Goal: Task Accomplishment & Management: Use online tool/utility

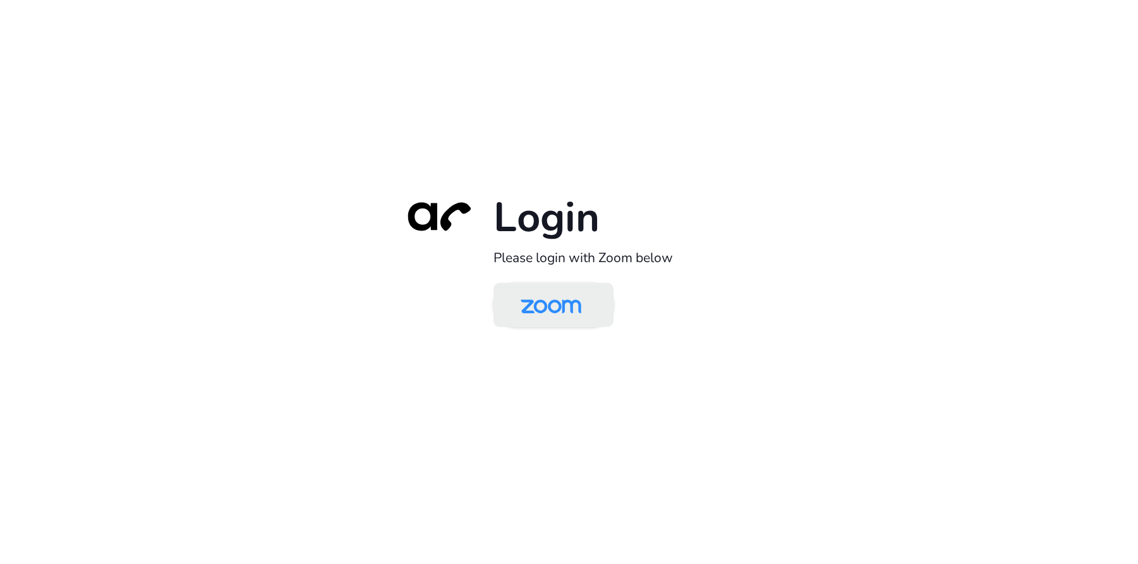
click at [570, 322] on img at bounding box center [550, 306] width 87 height 41
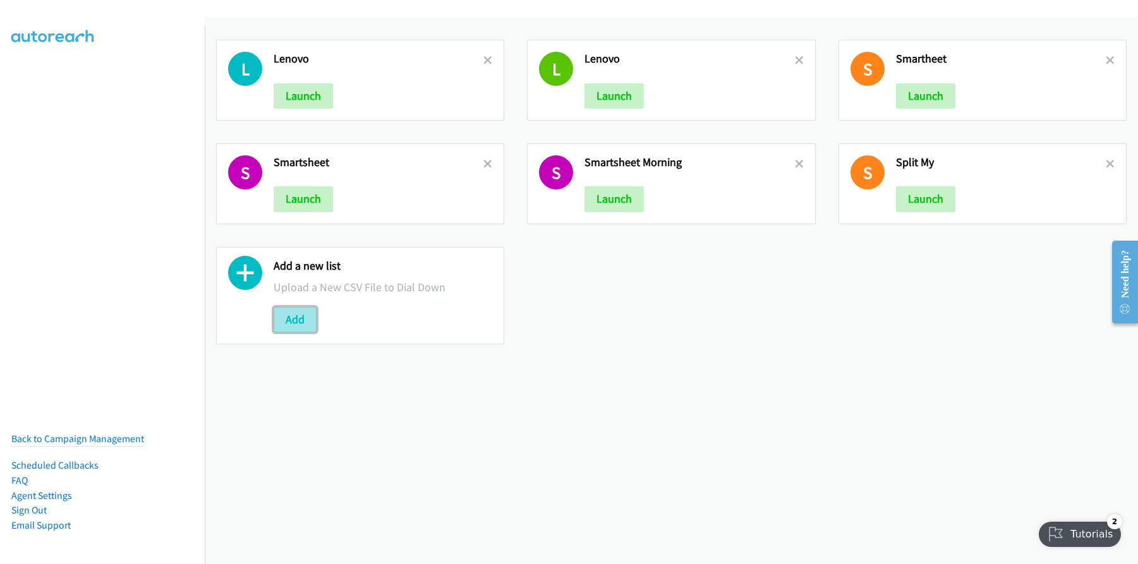
click at [294, 324] on button "Add" at bounding box center [295, 319] width 43 height 25
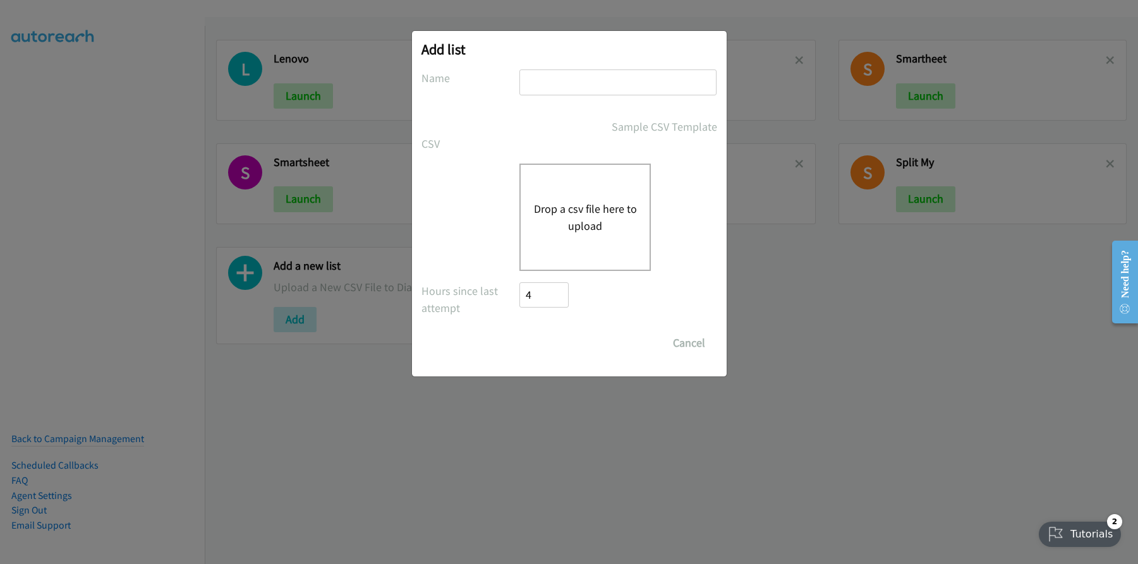
click at [552, 92] on input "text" at bounding box center [617, 83] width 197 height 26
type input "DELL"
click at [591, 220] on button "Drop a csv file here to upload" at bounding box center [585, 217] width 104 height 34
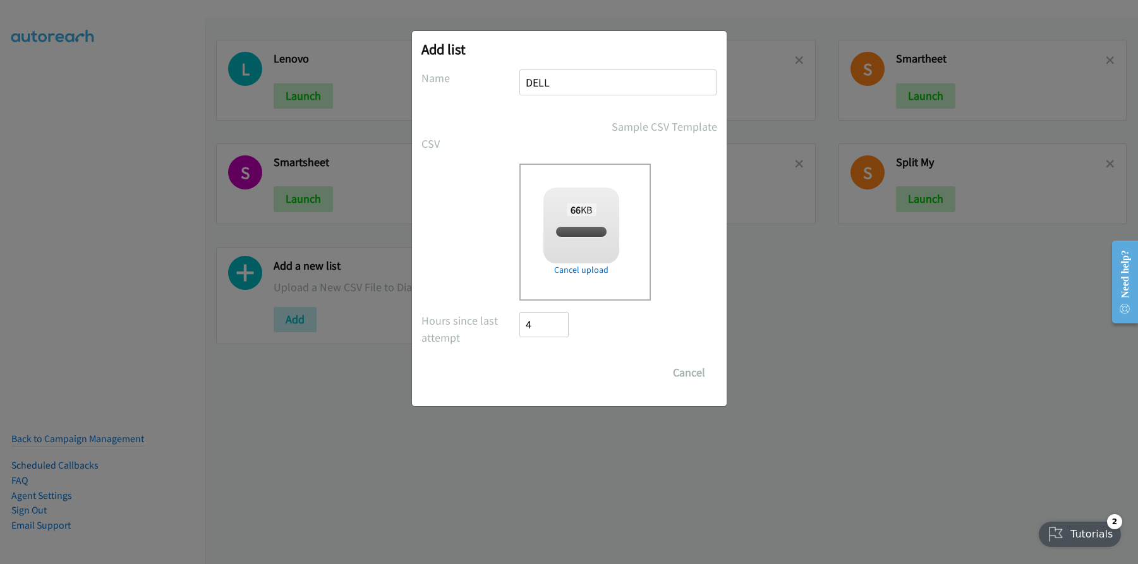
checkbox input "true"
click at [560, 370] on input "Save List" at bounding box center [553, 372] width 66 height 25
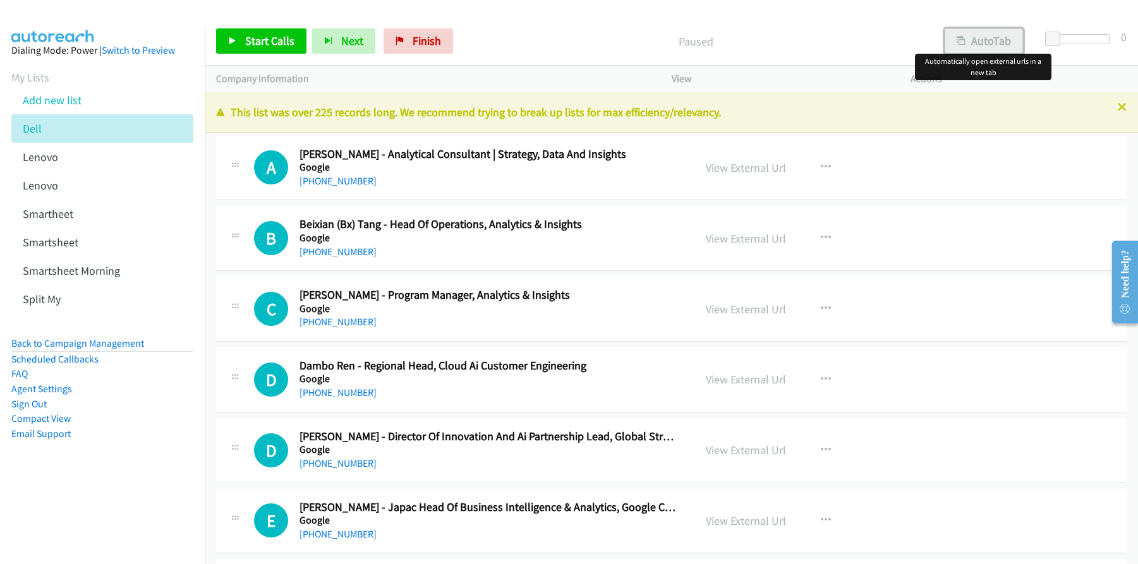
click at [984, 41] on button "AutoTab" at bounding box center [984, 40] width 78 height 25
click at [749, 170] on link "View External Url" at bounding box center [746, 167] width 80 height 15
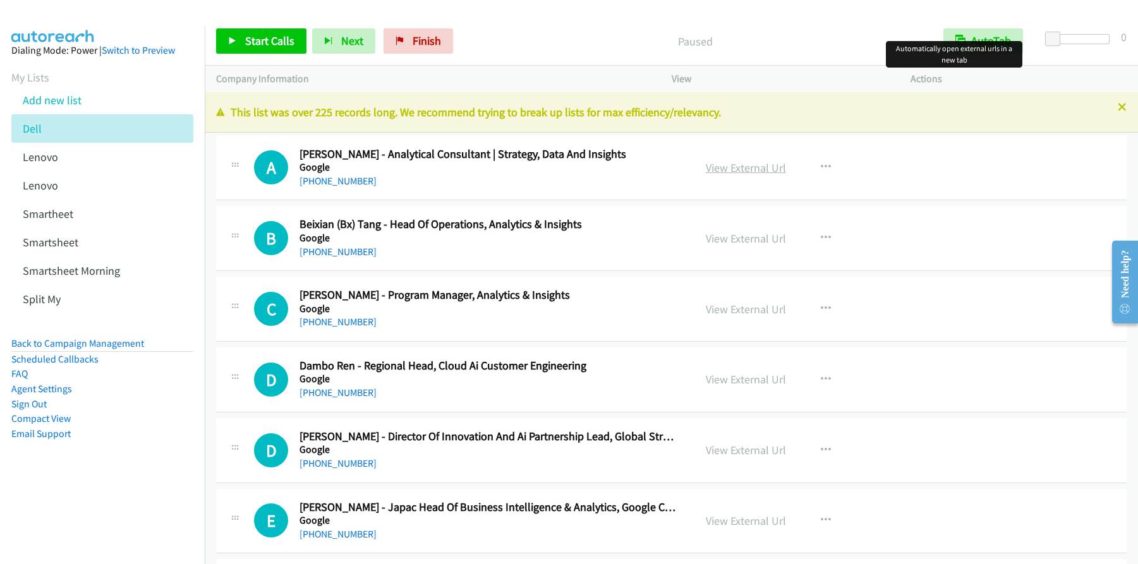
click at [758, 167] on link "View External Url" at bounding box center [746, 167] width 80 height 15
click at [272, 32] on link "Start Calls" at bounding box center [261, 40] width 90 height 25
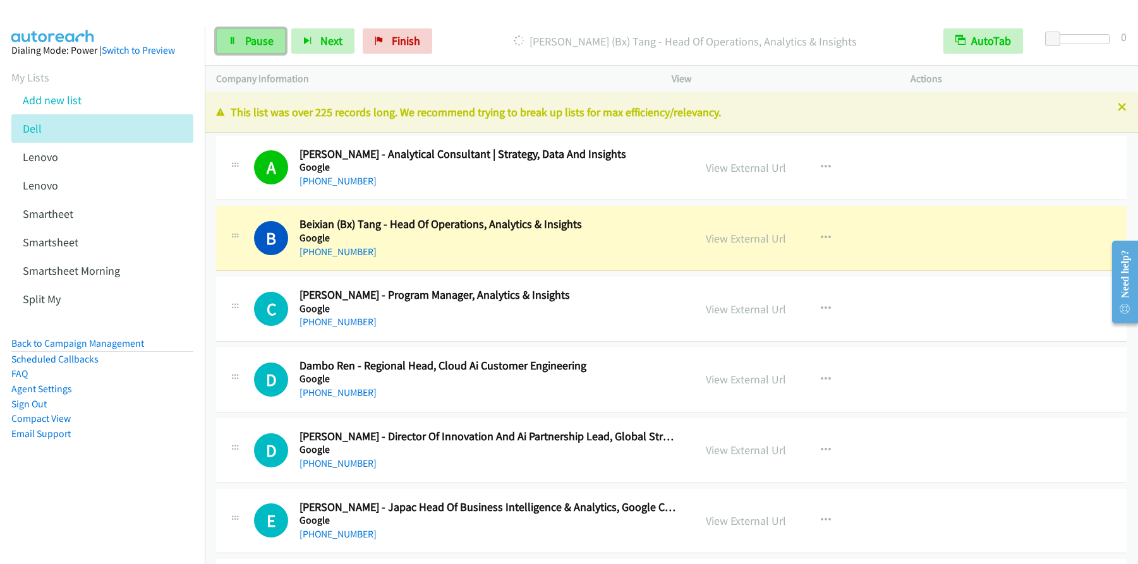
click at [247, 47] on span "Pause" at bounding box center [259, 40] width 28 height 15
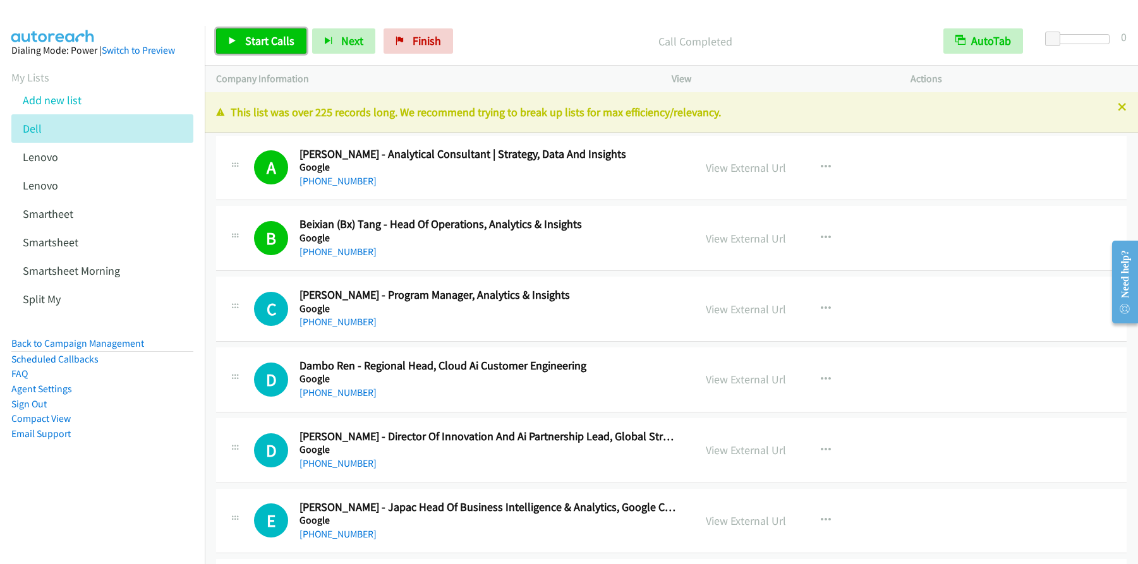
click at [301, 46] on link "Start Calls" at bounding box center [261, 40] width 90 height 25
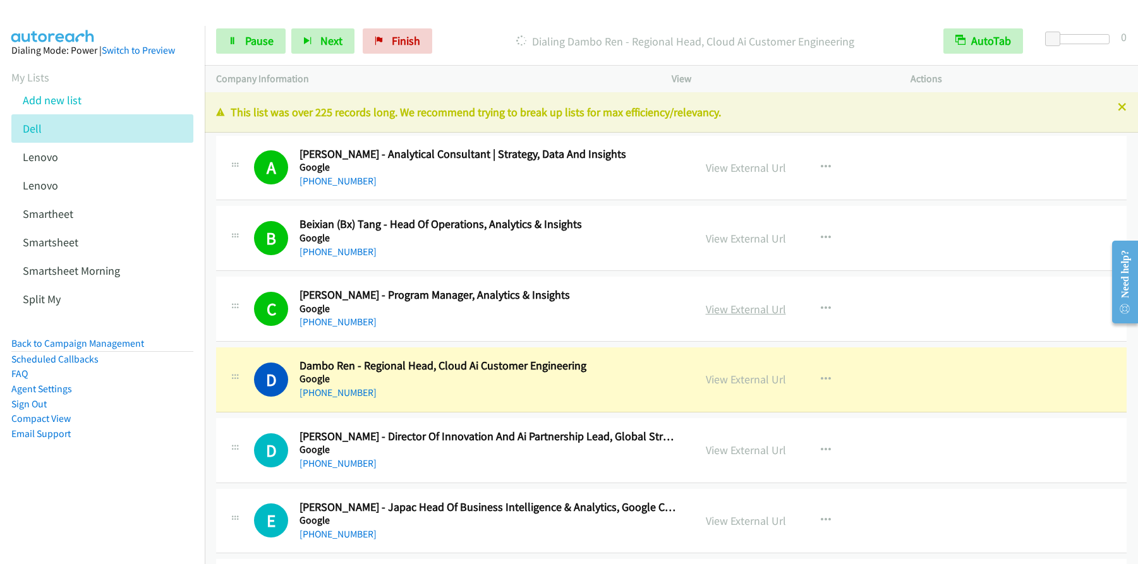
click at [749, 312] on link "View External Url" at bounding box center [746, 309] width 80 height 15
click at [262, 41] on span "Pause" at bounding box center [259, 40] width 28 height 15
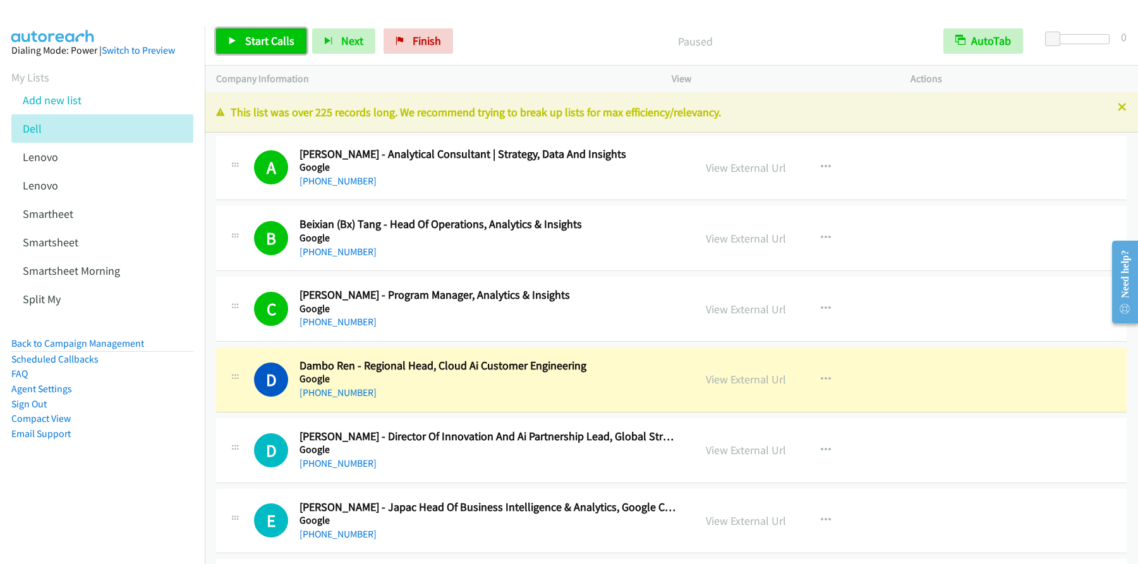
drag, startPoint x: 281, startPoint y: 45, endPoint x: 262, endPoint y: 67, distance: 29.1
click at [281, 45] on span "Start Calls" at bounding box center [269, 40] width 49 height 15
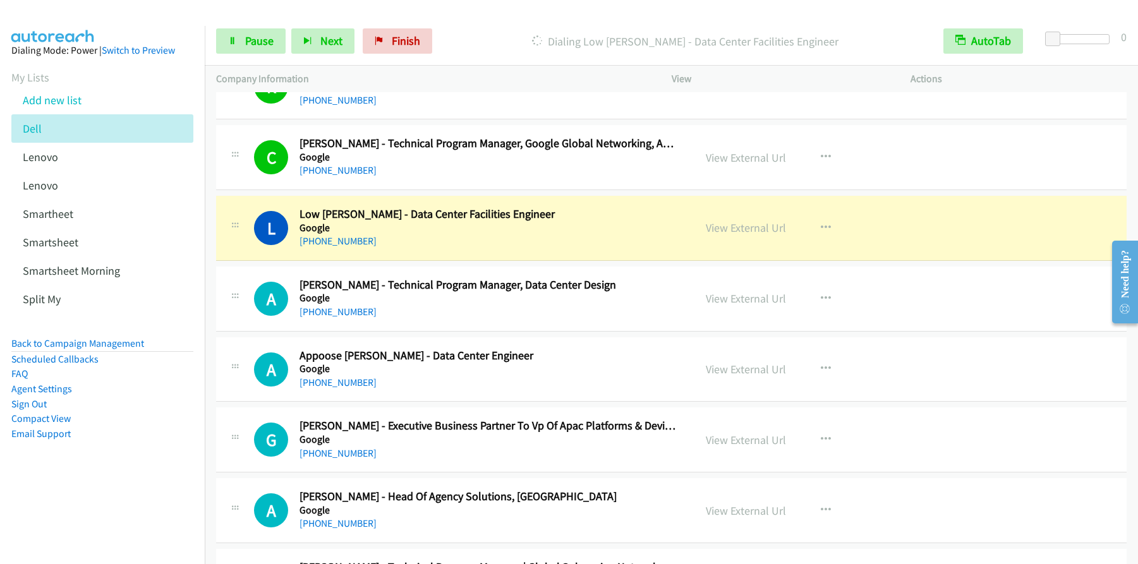
scroll to position [494, 0]
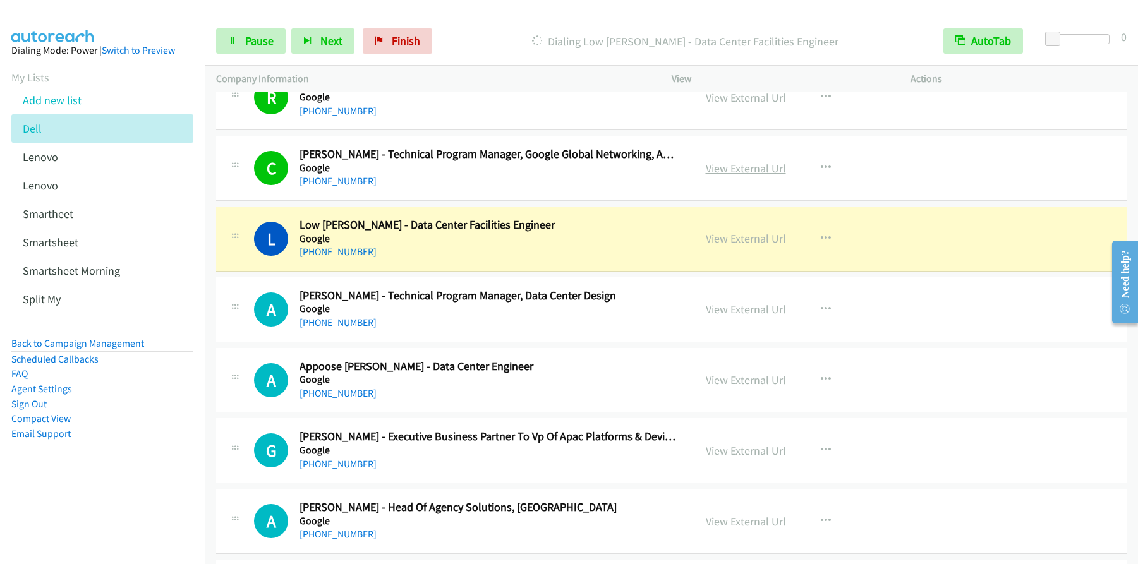
click at [753, 169] on link "View External Url" at bounding box center [746, 168] width 80 height 15
click at [251, 47] on span "Pause" at bounding box center [259, 40] width 28 height 15
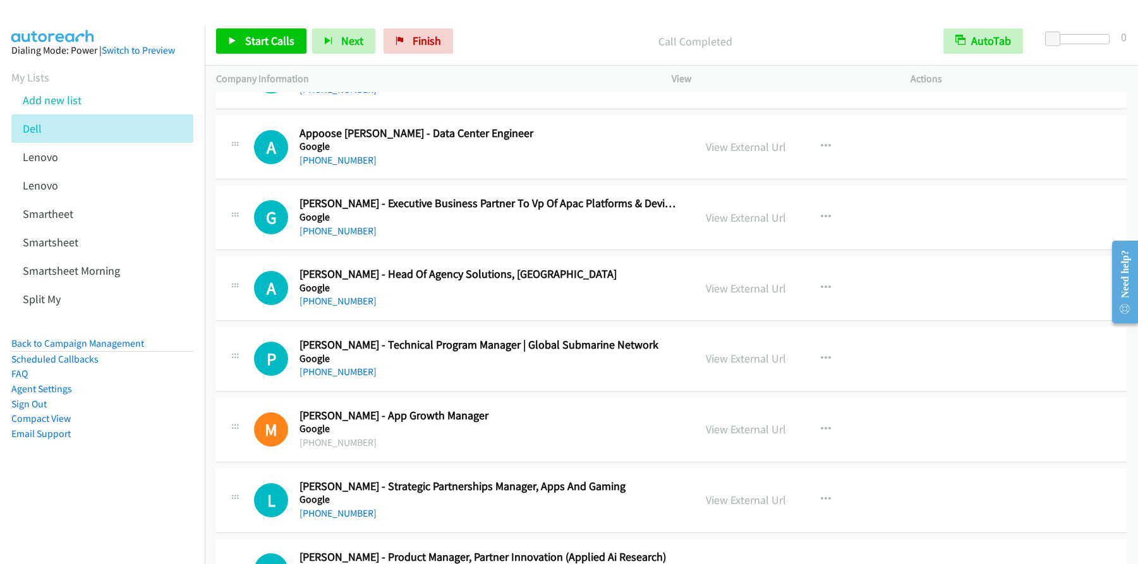
scroll to position [1098, 0]
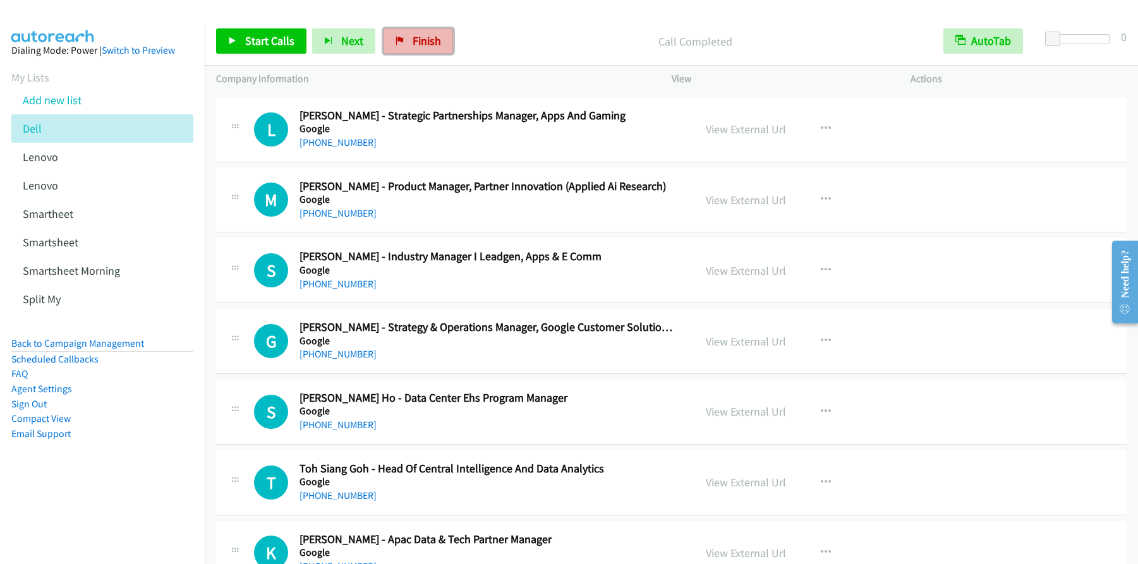
click at [418, 40] on span "Finish" at bounding box center [427, 40] width 28 height 15
